Goal: Check status: Check status

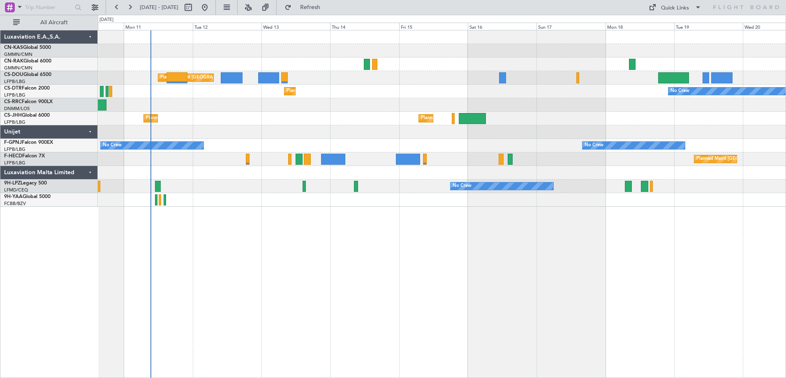
click at [266, 322] on div "Planned Maint [GEOGRAPHIC_DATA] ([GEOGRAPHIC_DATA]) No Crew Planned Maint Sofia…" at bounding box center [442, 204] width 688 height 348
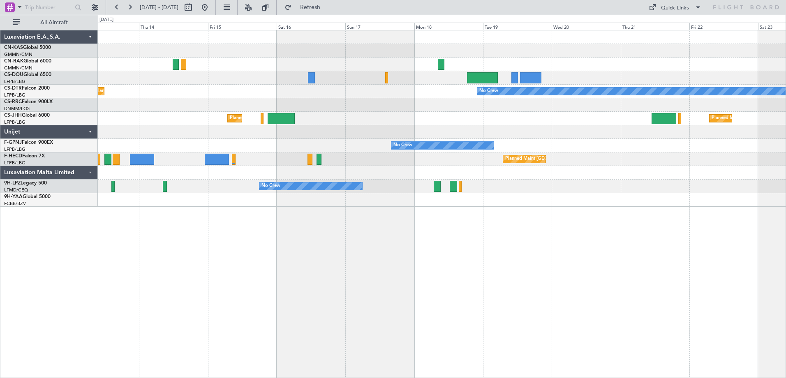
click at [358, 257] on div "Planned Maint [GEOGRAPHIC_DATA] ([GEOGRAPHIC_DATA]) Planned Maint Sofia No Crew…" at bounding box center [442, 204] width 688 height 348
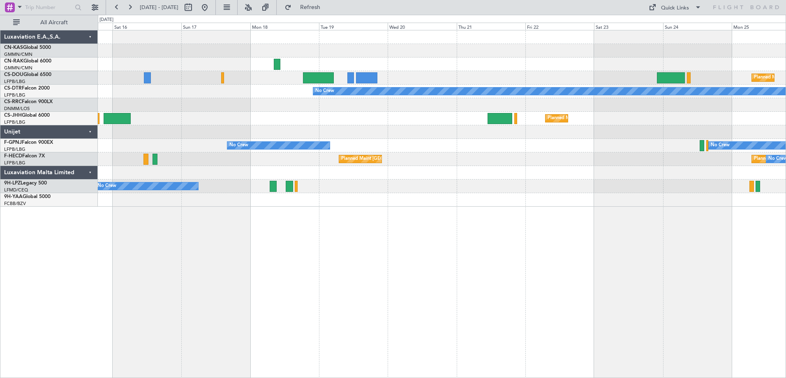
click at [446, 210] on div "Planned Maint [GEOGRAPHIC_DATA] ([GEOGRAPHIC_DATA]) Planned Maint [GEOGRAPHIC_D…" at bounding box center [442, 204] width 688 height 348
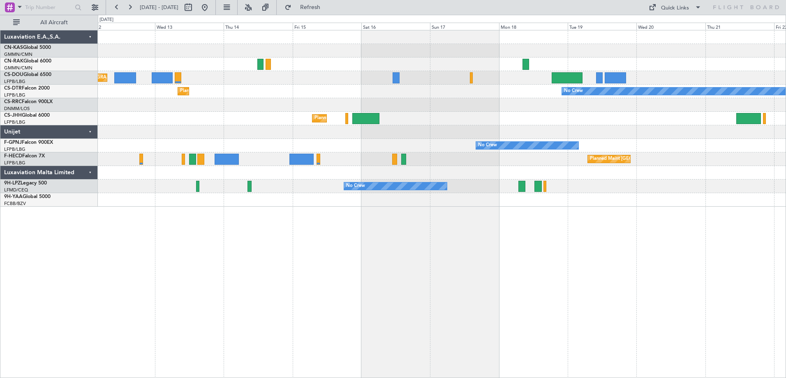
click at [471, 193] on div at bounding box center [441, 200] width 687 height 14
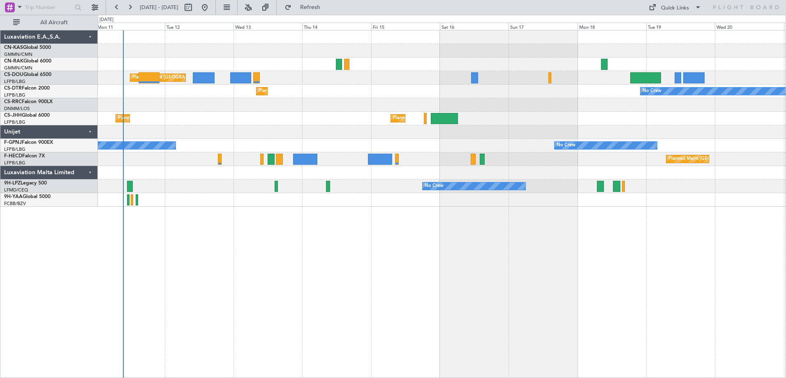
click at [419, 213] on div "Planned Maint [GEOGRAPHIC_DATA] ([GEOGRAPHIC_DATA]) No Crew No Crew Planned Mai…" at bounding box center [442, 204] width 688 height 348
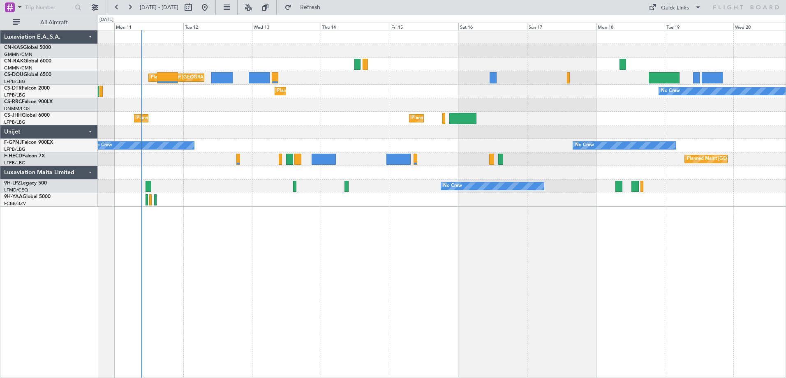
click at [413, 238] on div "Planned Maint [GEOGRAPHIC_DATA] ([GEOGRAPHIC_DATA]) No Crew No Crew Planned Mai…" at bounding box center [442, 204] width 688 height 348
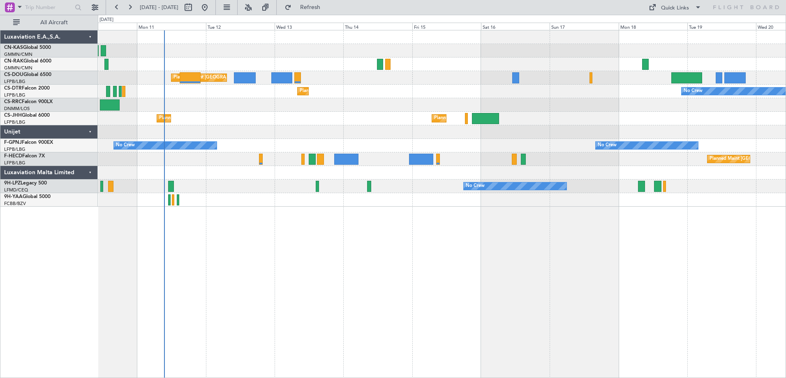
click at [161, 226] on div "Planned Maint [GEOGRAPHIC_DATA] ([GEOGRAPHIC_DATA]) No Crew Planned Maint Sofia…" at bounding box center [442, 204] width 688 height 348
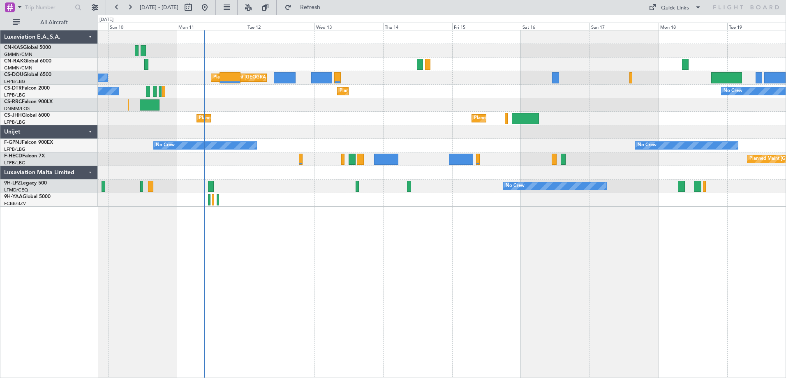
click at [368, 254] on div "Planned Maint [GEOGRAPHIC_DATA] ([GEOGRAPHIC_DATA]) No Crew Planned Maint Sofia…" at bounding box center [442, 204] width 688 height 348
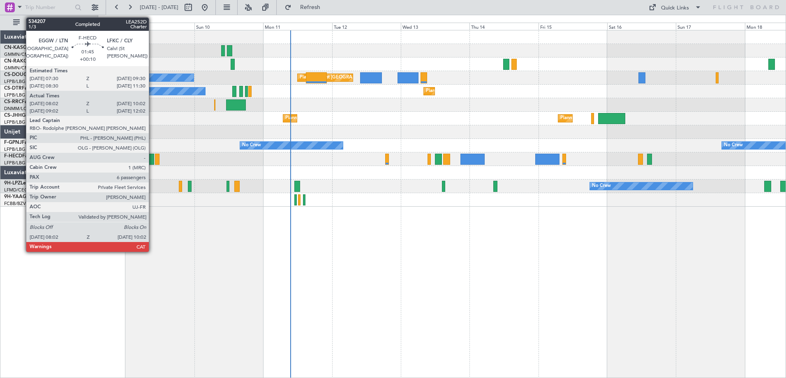
click at [152, 159] on div at bounding box center [151, 159] width 6 height 11
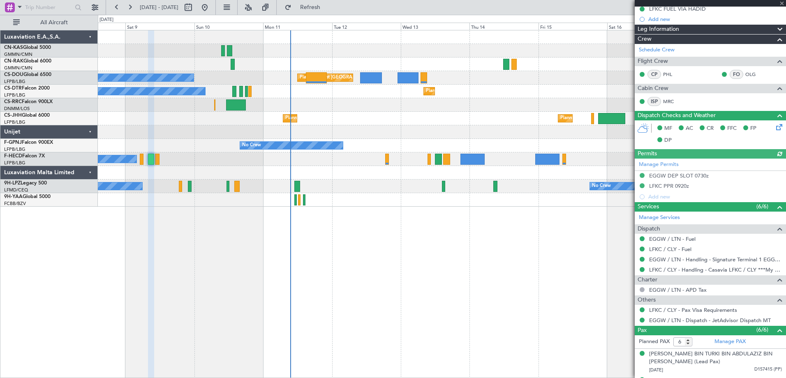
scroll to position [227, 0]
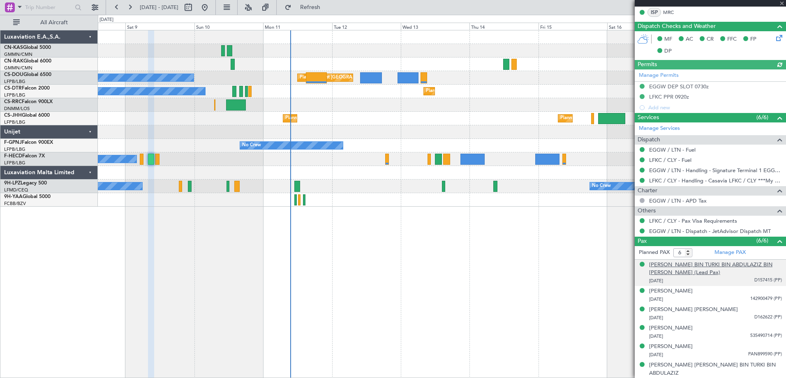
click at [689, 261] on div "[PERSON_NAME] BIN TURKI BIN ABDULAZIZ BIN [PERSON_NAME] (Lead Pax)" at bounding box center [715, 269] width 133 height 16
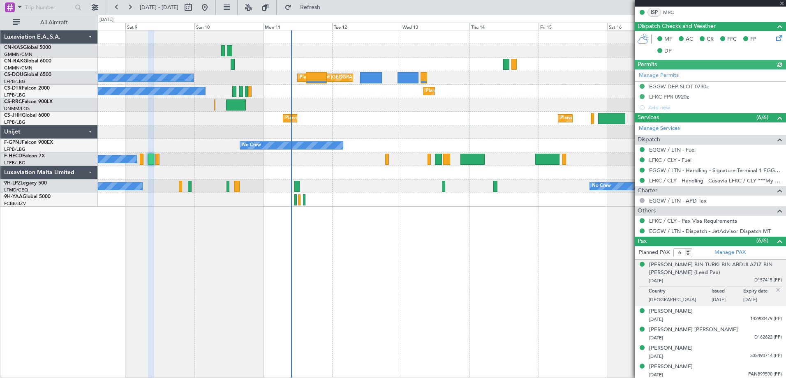
click at [781, 3] on div at bounding box center [709, 3] width 151 height 7
click at [782, 3] on span at bounding box center [781, 3] width 8 height 7
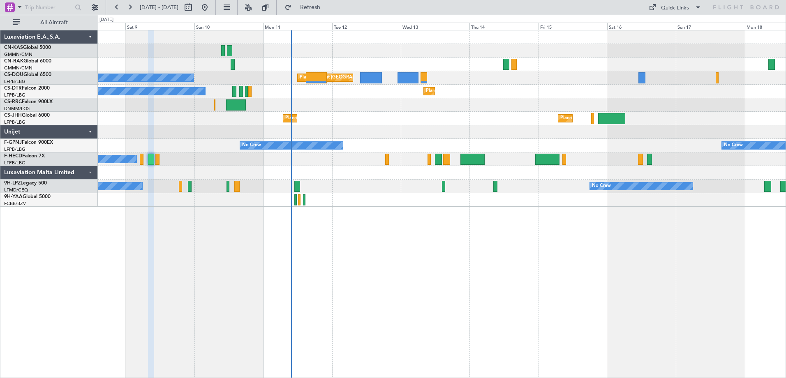
type input "0"
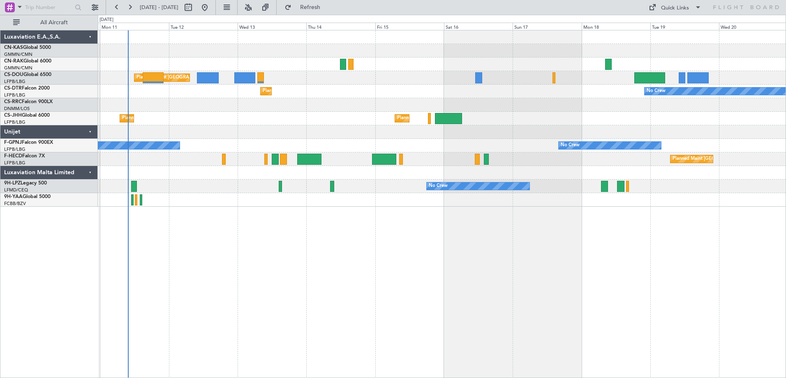
click at [252, 299] on div "Planned Maint [GEOGRAPHIC_DATA] ([GEOGRAPHIC_DATA]) No Crew Planned Maint Sofia…" at bounding box center [442, 204] width 688 height 348
